Goal: Complete application form

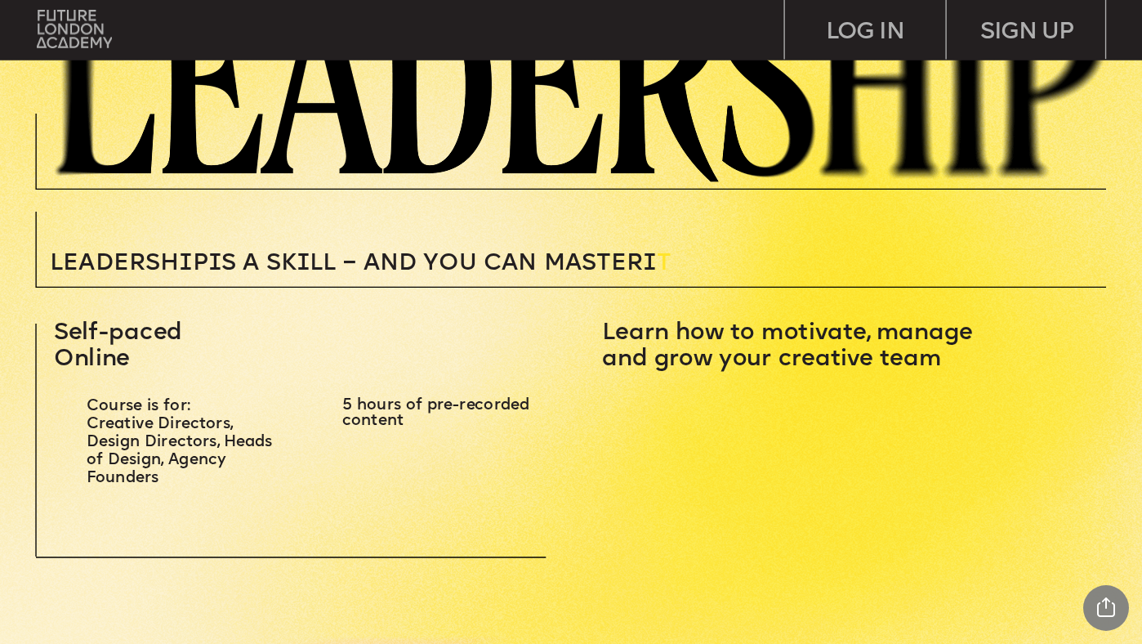
scroll to position [339, 0]
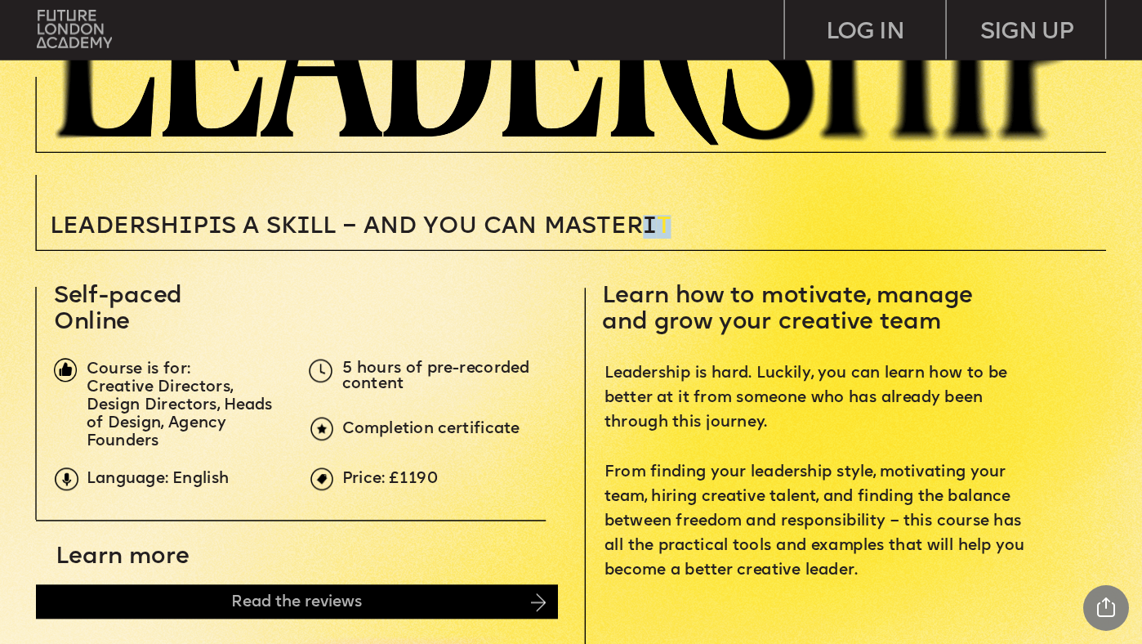
drag, startPoint x: 681, startPoint y: 224, endPoint x: 654, endPoint y: 223, distance: 27.0
click at [654, 223] on p "Leadersh i p i s a sk i ll – and you can MASTER i T" at bounding box center [451, 228] width 803 height 24
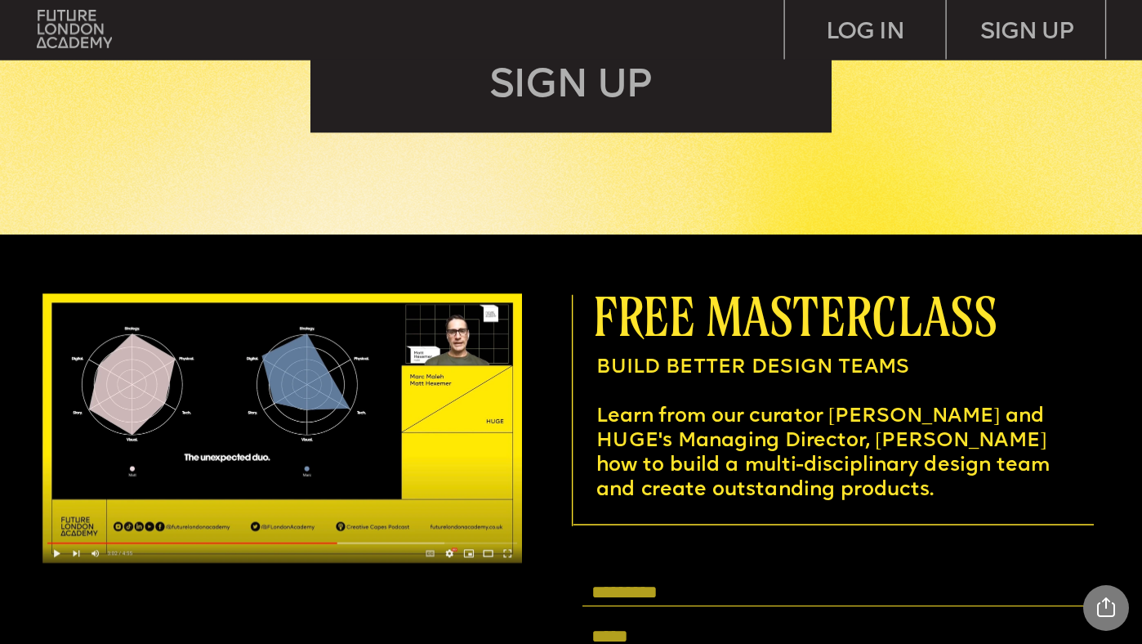
scroll to position [4621, 0]
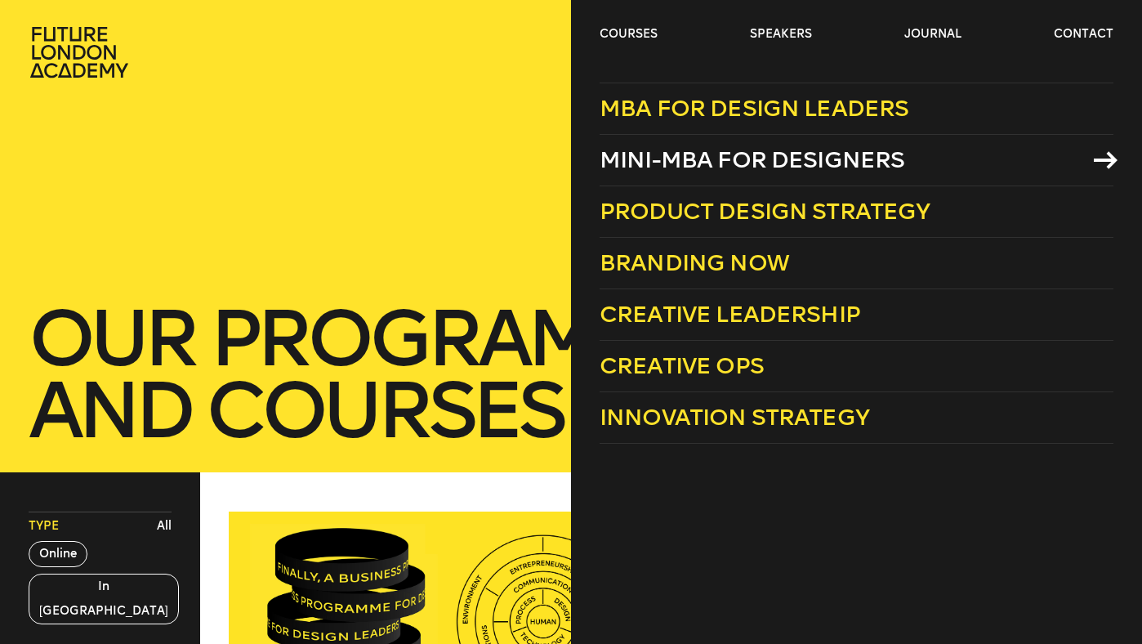
click at [659, 154] on span "Mini-MBA for Designers" at bounding box center [753, 159] width 306 height 27
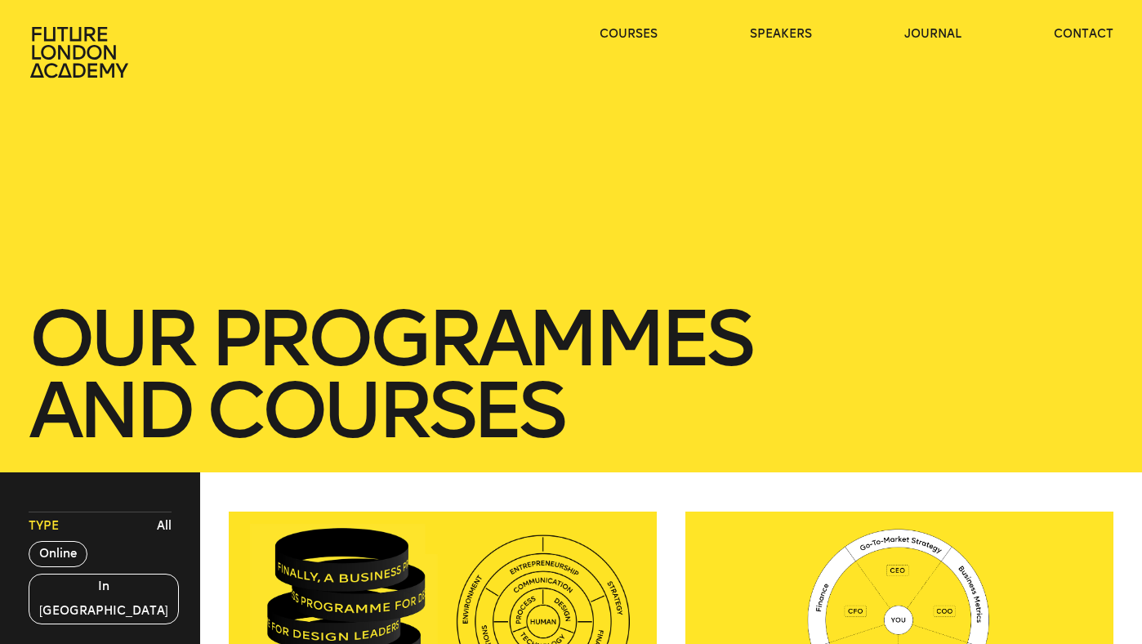
click at [654, 43] on ul "courses speakers journal contact" at bounding box center [857, 52] width 514 height 52
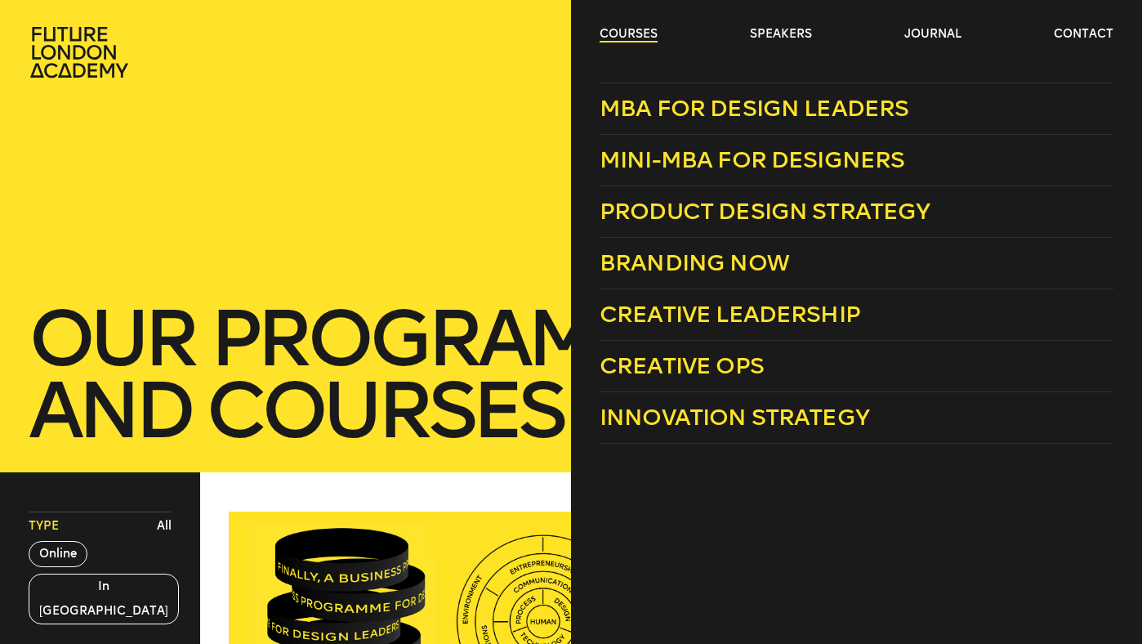
click at [646, 30] on link "courses" at bounding box center [629, 34] width 58 height 16
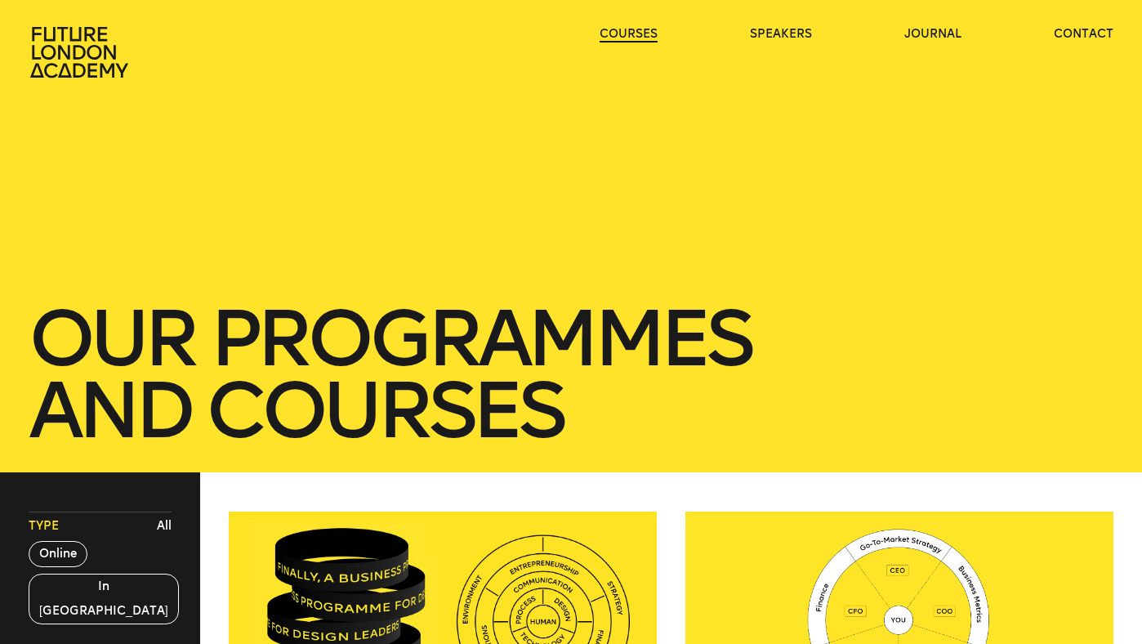
click at [646, 30] on link "courses" at bounding box center [629, 34] width 58 height 16
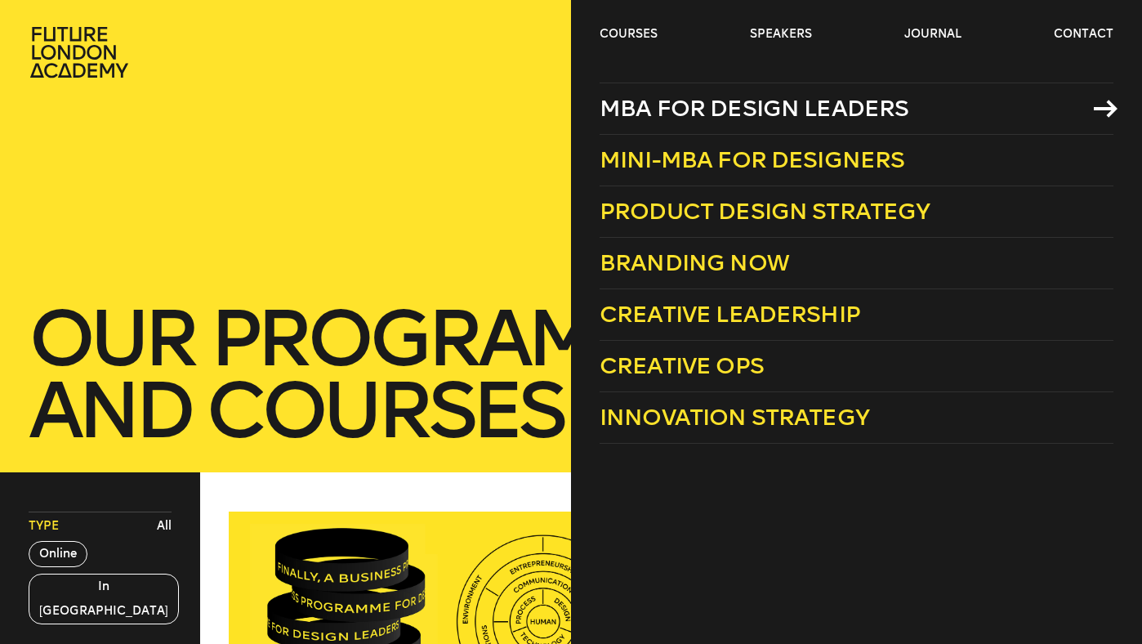
click at [660, 110] on span "MBA for Design Leaders" at bounding box center [755, 108] width 310 height 27
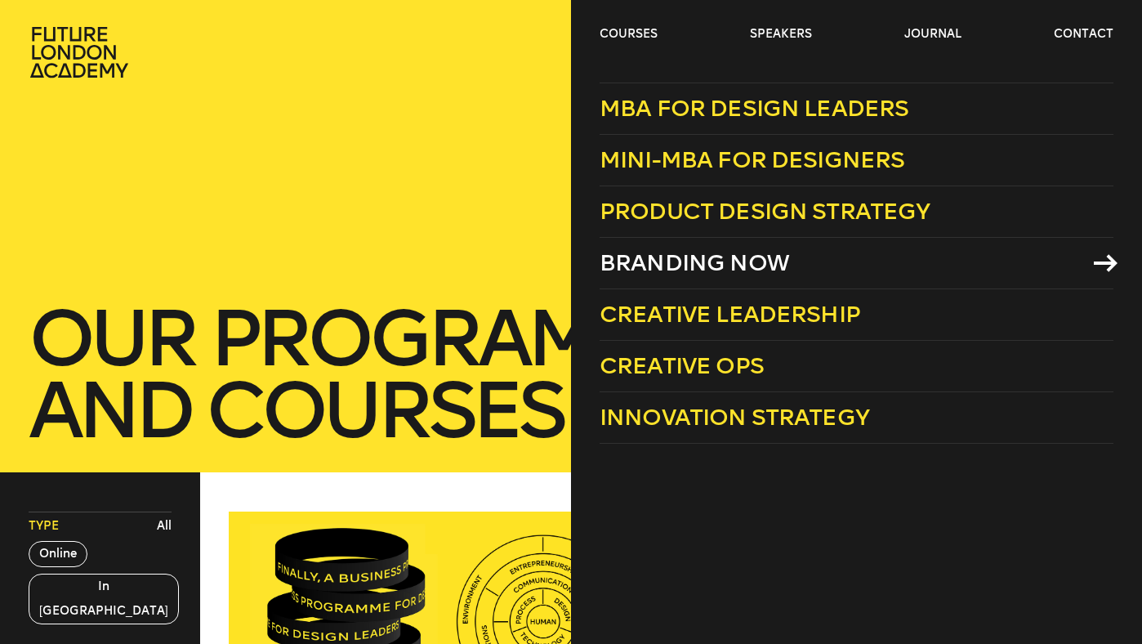
click at [706, 252] on span "Branding Now" at bounding box center [695, 262] width 190 height 27
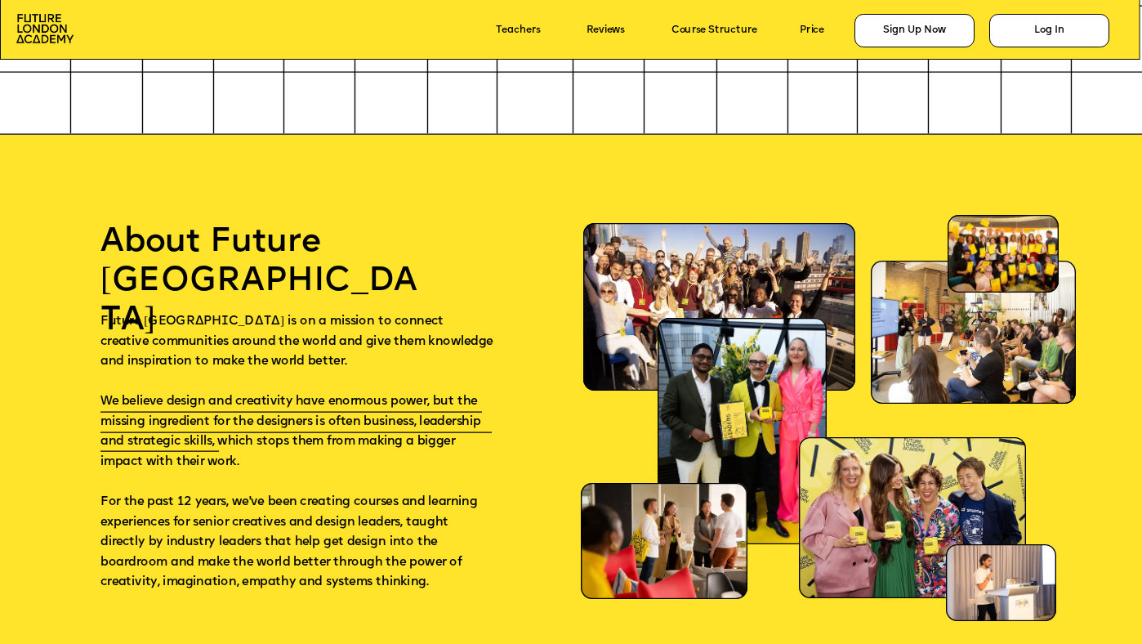
scroll to position [7478, 0]
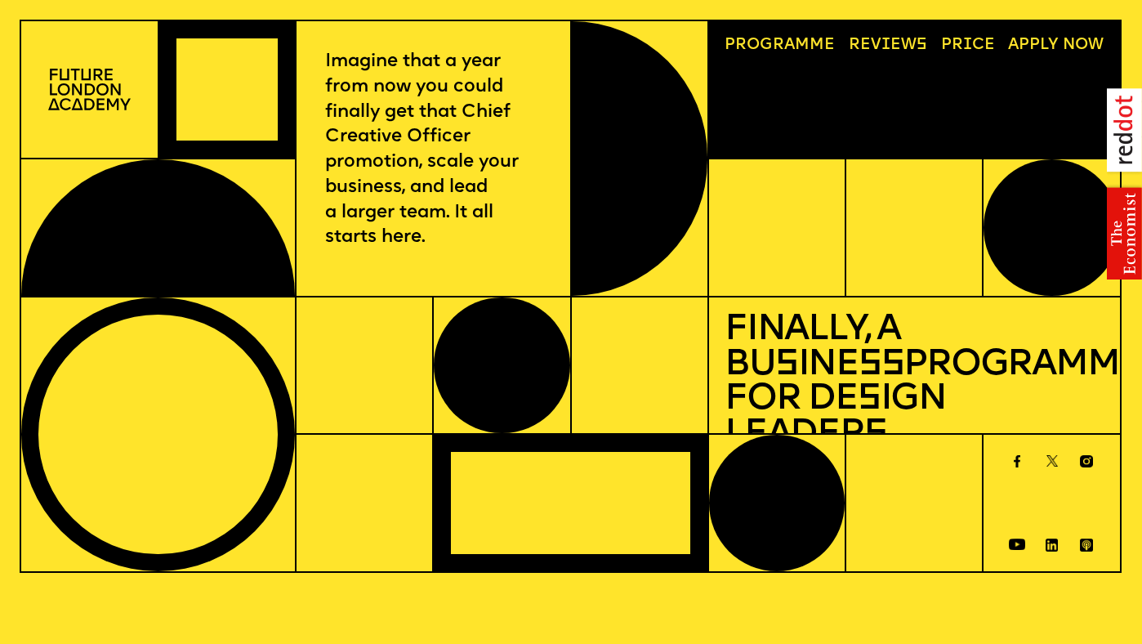
click at [804, 33] on link "Progr a mme" at bounding box center [780, 45] width 126 height 32
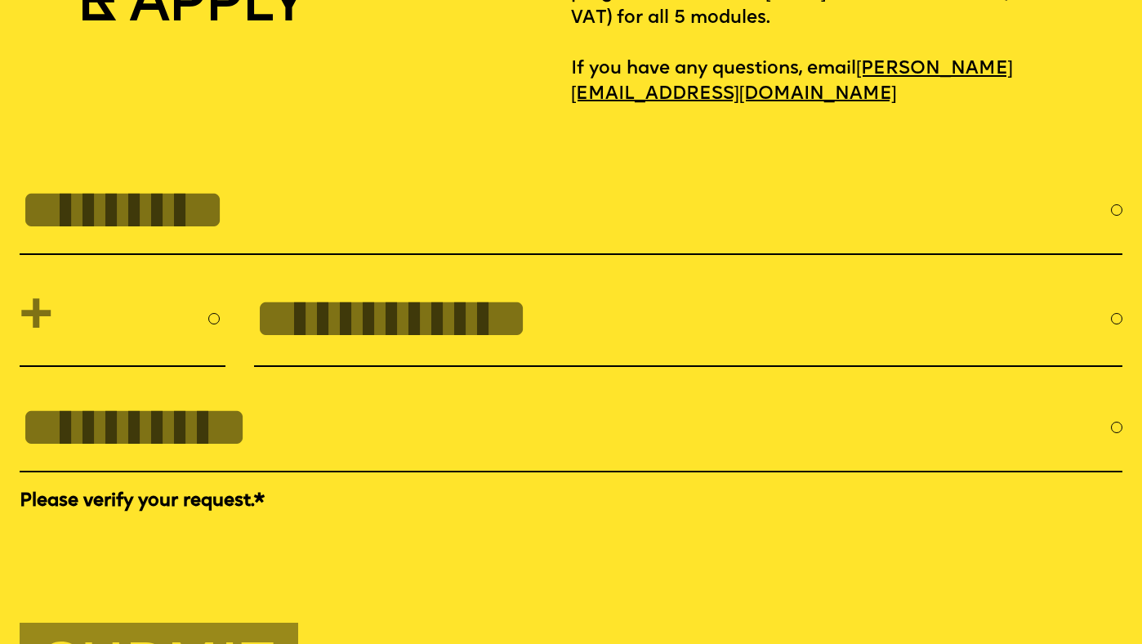
scroll to position [5165, 0]
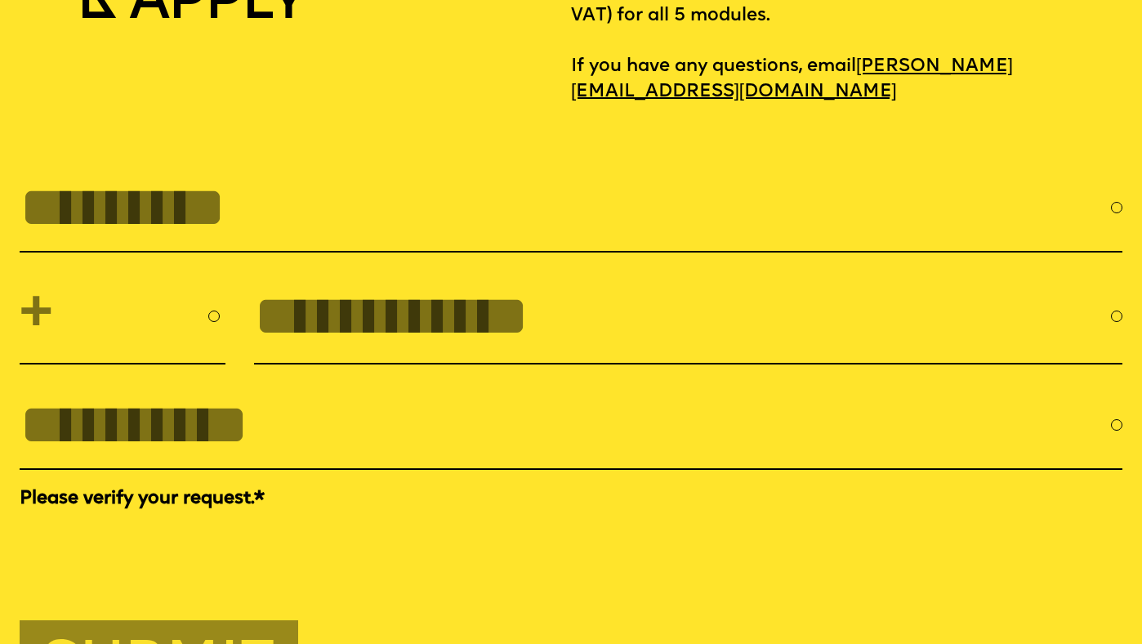
click at [230, 208] on input "FULL NAME" at bounding box center [566, 208] width 1092 height 64
type input "**********"
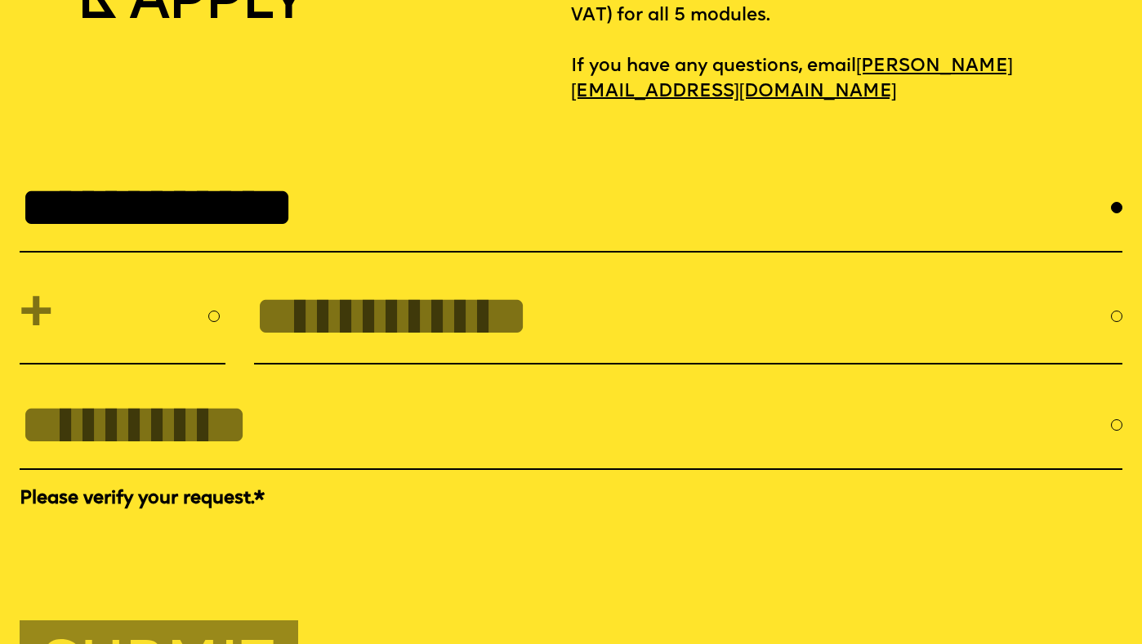
type input "**********"
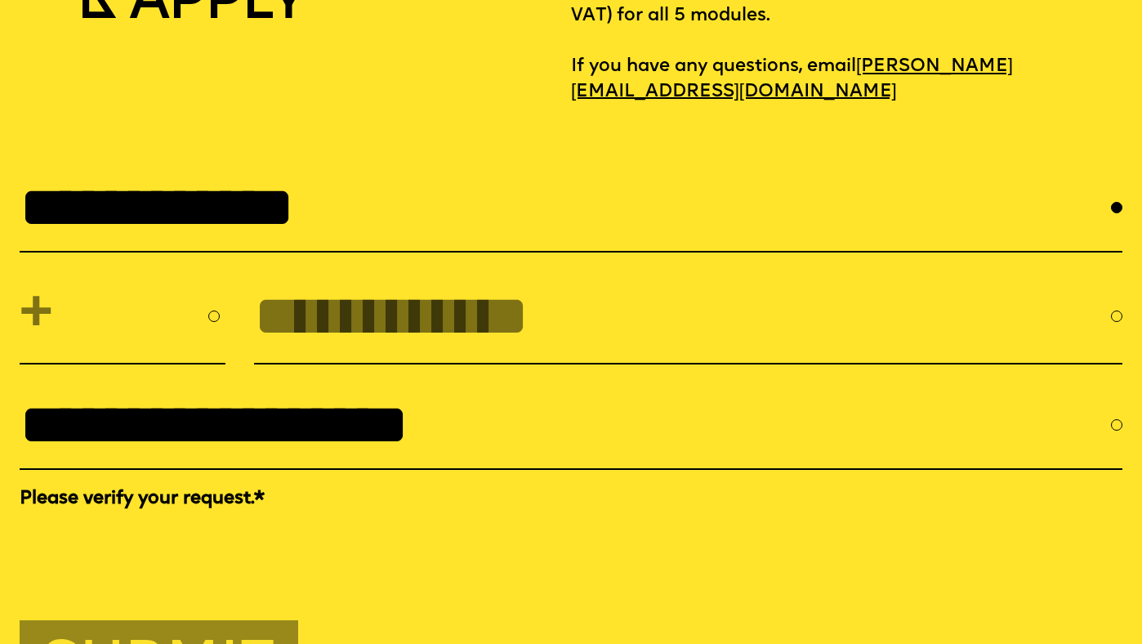
click at [342, 303] on input "tel" at bounding box center [682, 316] width 857 height 64
click at [47, 289] on select "**********" at bounding box center [123, 316] width 206 height 71
select select "****"
click at [352, 284] on input "tel" at bounding box center [682, 316] width 857 height 64
type input "*"
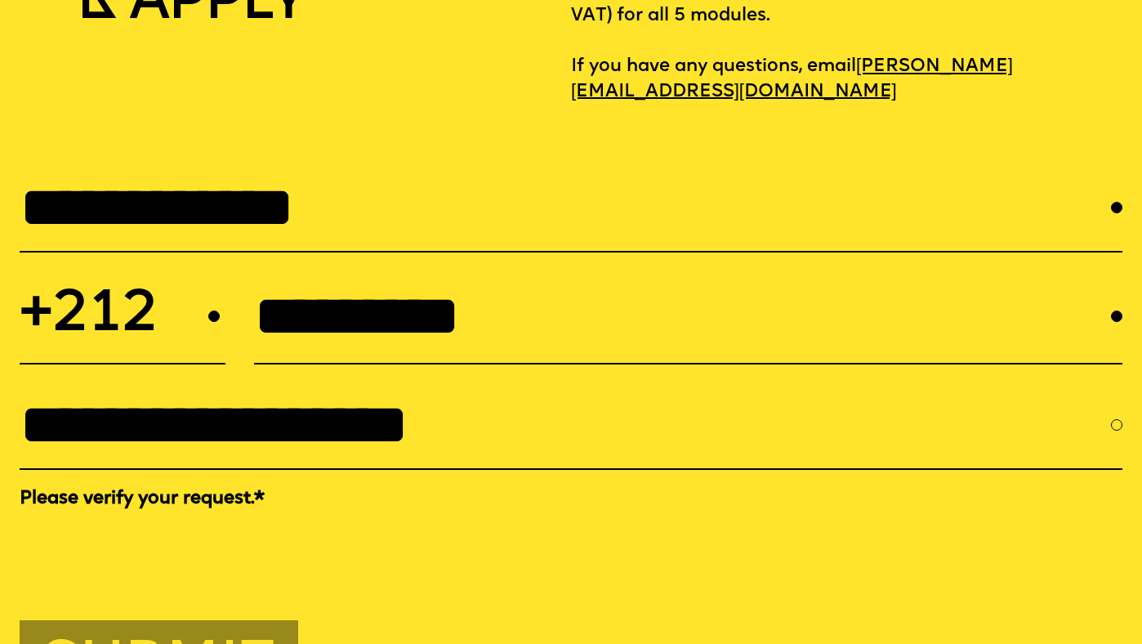
type input "**********"
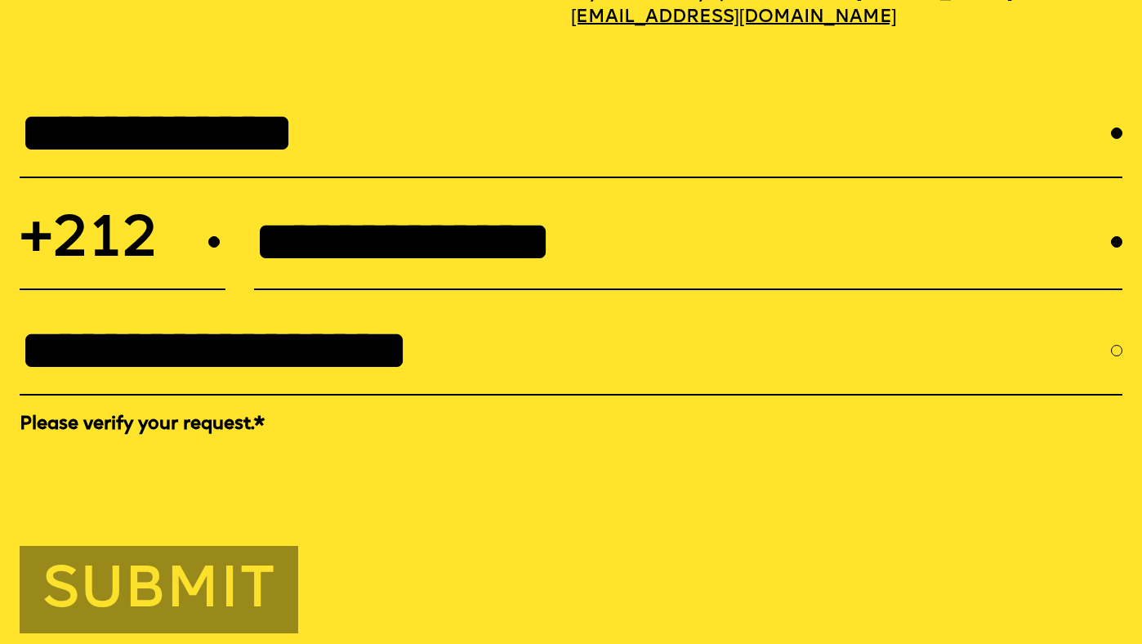
scroll to position [5339, 0]
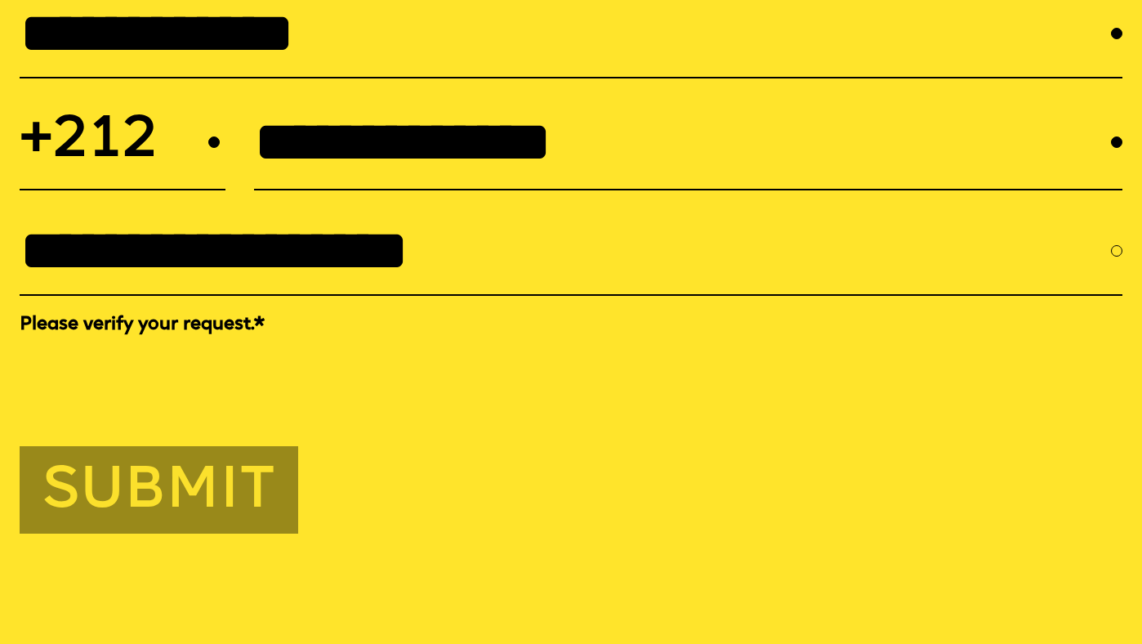
click at [97, 472] on button "Submit" at bounding box center [159, 489] width 279 height 87
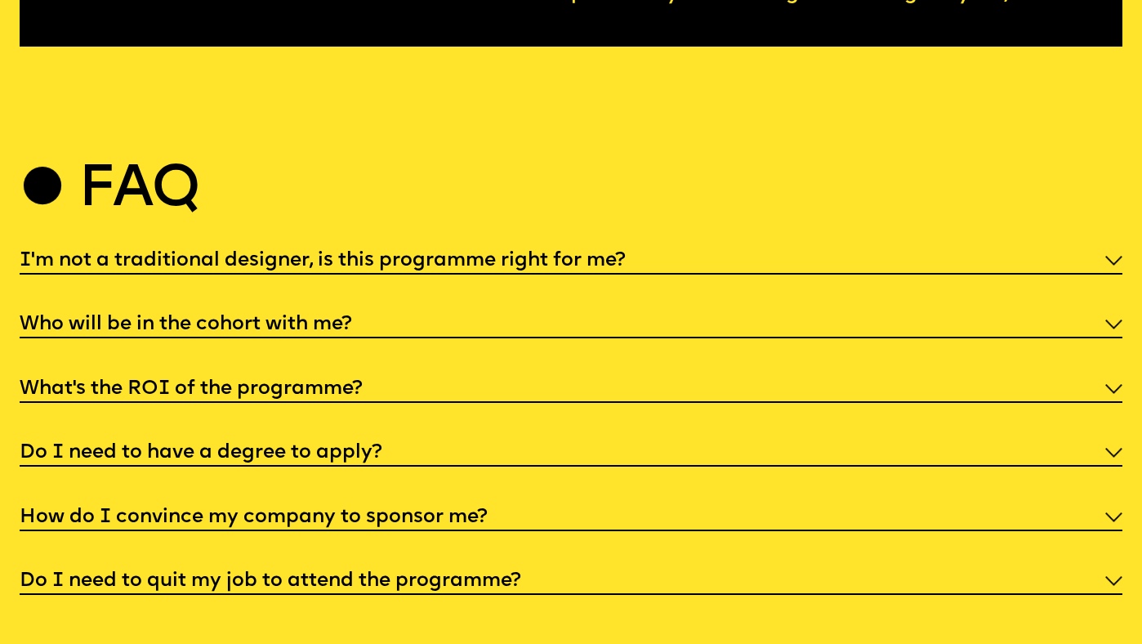
scroll to position [5504, 0]
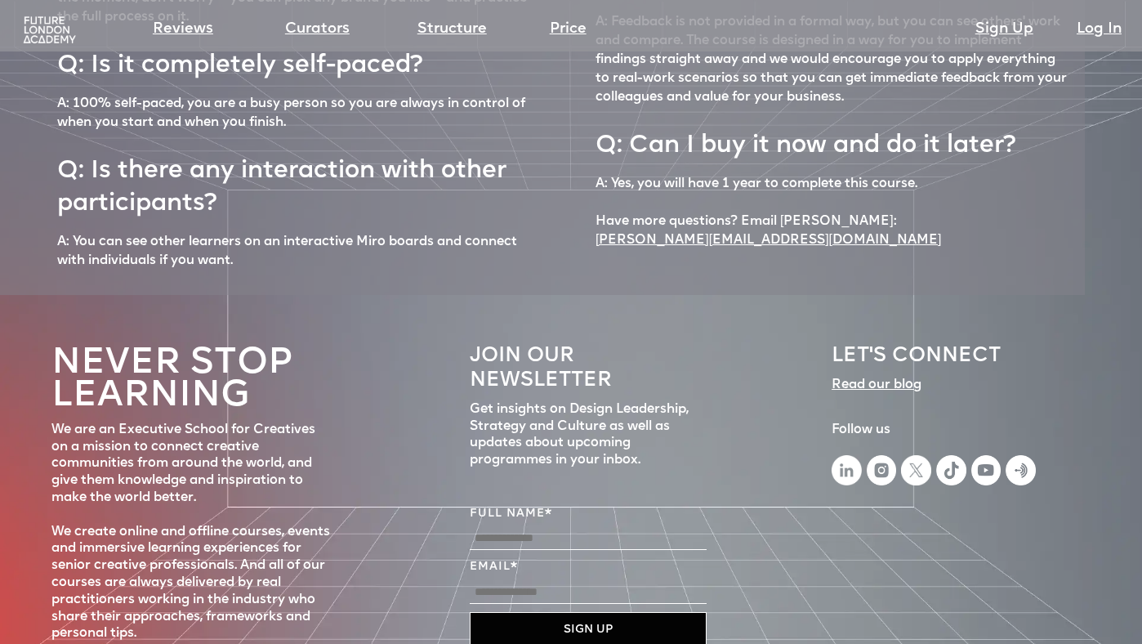
scroll to position [7163, 0]
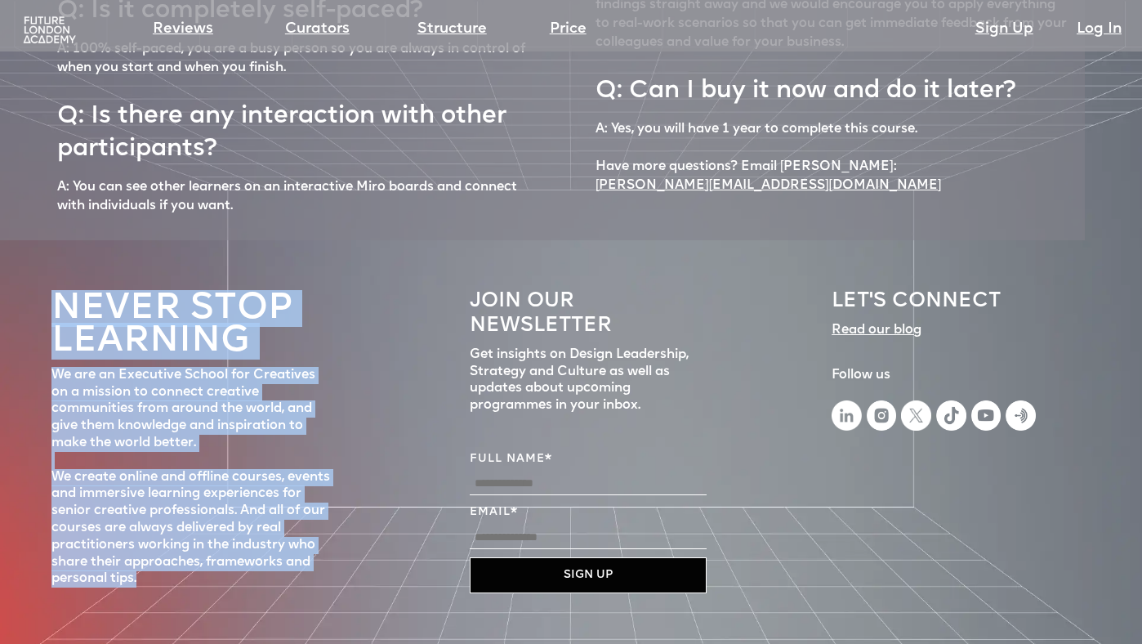
drag, startPoint x: 58, startPoint y: 270, endPoint x: 172, endPoint y: 565, distance: 316.0
click at [172, 565] on div "Never stop learning We are an Executive School for Creatives on a mission to co…" at bounding box center [571, 457] width 1142 height 435
copy div "Never stop learning We are an Executive School for Creatives on a mission to co…"
